Goal: Information Seeking & Learning: Learn about a topic

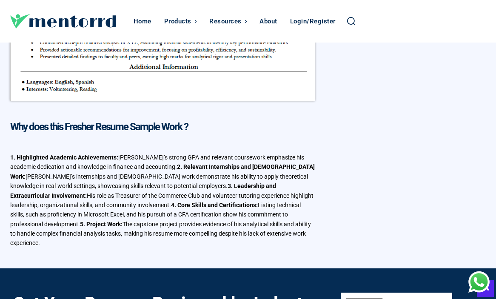
scroll to position [780, 0]
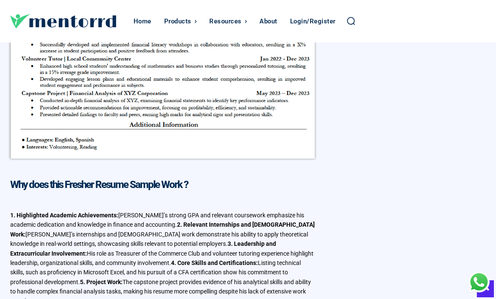
scroll to position [708, 0]
